Goal: Navigation & Orientation: Understand site structure

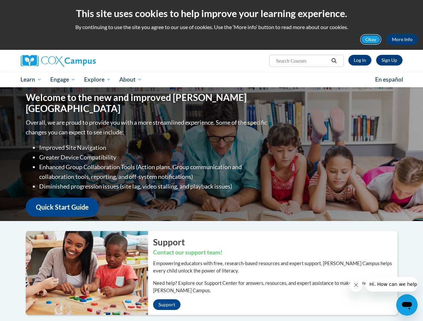
click at [371, 39] on button "Okay" at bounding box center [370, 39] width 21 height 11
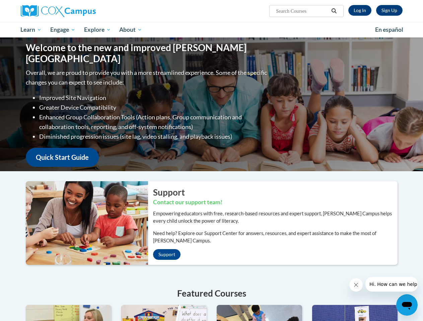
click at [334, 61] on div "Welcome to the new and improved [PERSON_NAME] Campus Overall, we are proud to p…" at bounding box center [212, 104] width 392 height 134
click at [63, 80] on p "Overall, we are proud to provide you with a more streamlined experience. Some o…" at bounding box center [147, 77] width 243 height 19
click at [98, 80] on p "Overall, we are proud to provide you with a more streamlined experience. Some o…" at bounding box center [147, 77] width 243 height 19
click at [355, 285] on icon "Close message from company" at bounding box center [355, 284] width 3 height 3
click at [391, 284] on span "Hi. How can we help?" at bounding box center [394, 284] width 50 height 5
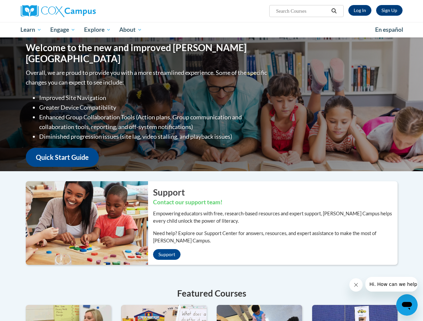
click at [407, 305] on icon "Open messaging window" at bounding box center [407, 306] width 10 height 8
